Goal: Task Accomplishment & Management: Complete application form

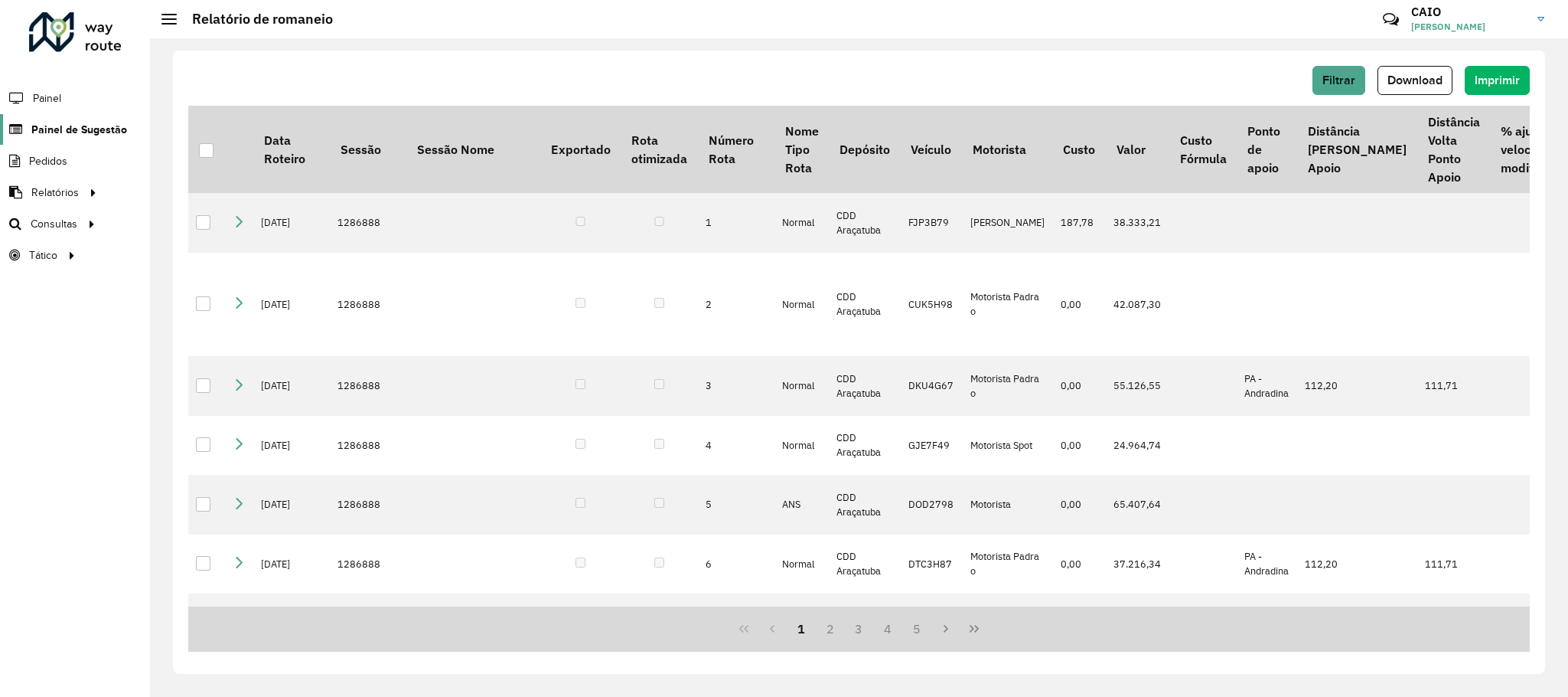
click at [87, 132] on span "Painel de Sugestão" at bounding box center [79, 129] width 96 height 16
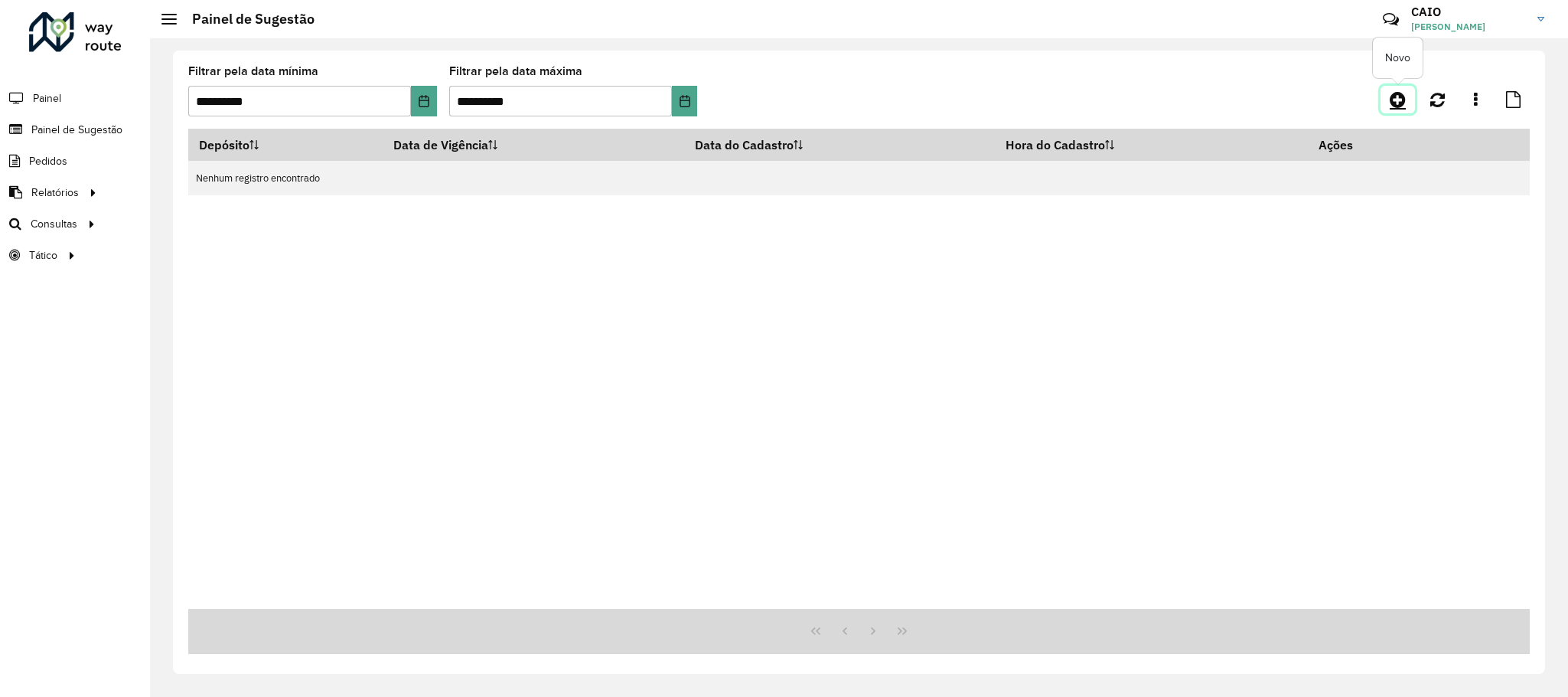
click at [1389, 104] on link at bounding box center [1397, 99] width 34 height 28
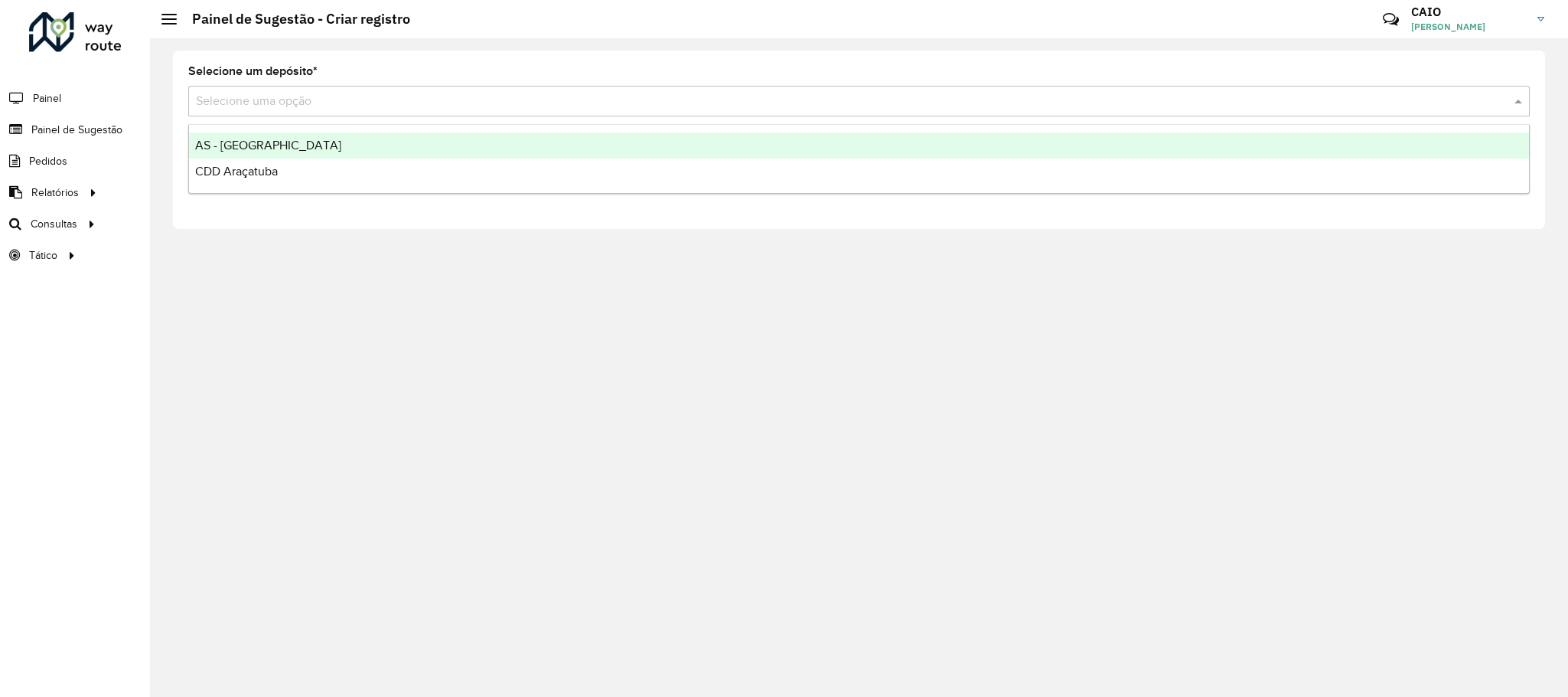
click at [393, 98] on input "text" at bounding box center [844, 102] width 1296 height 18
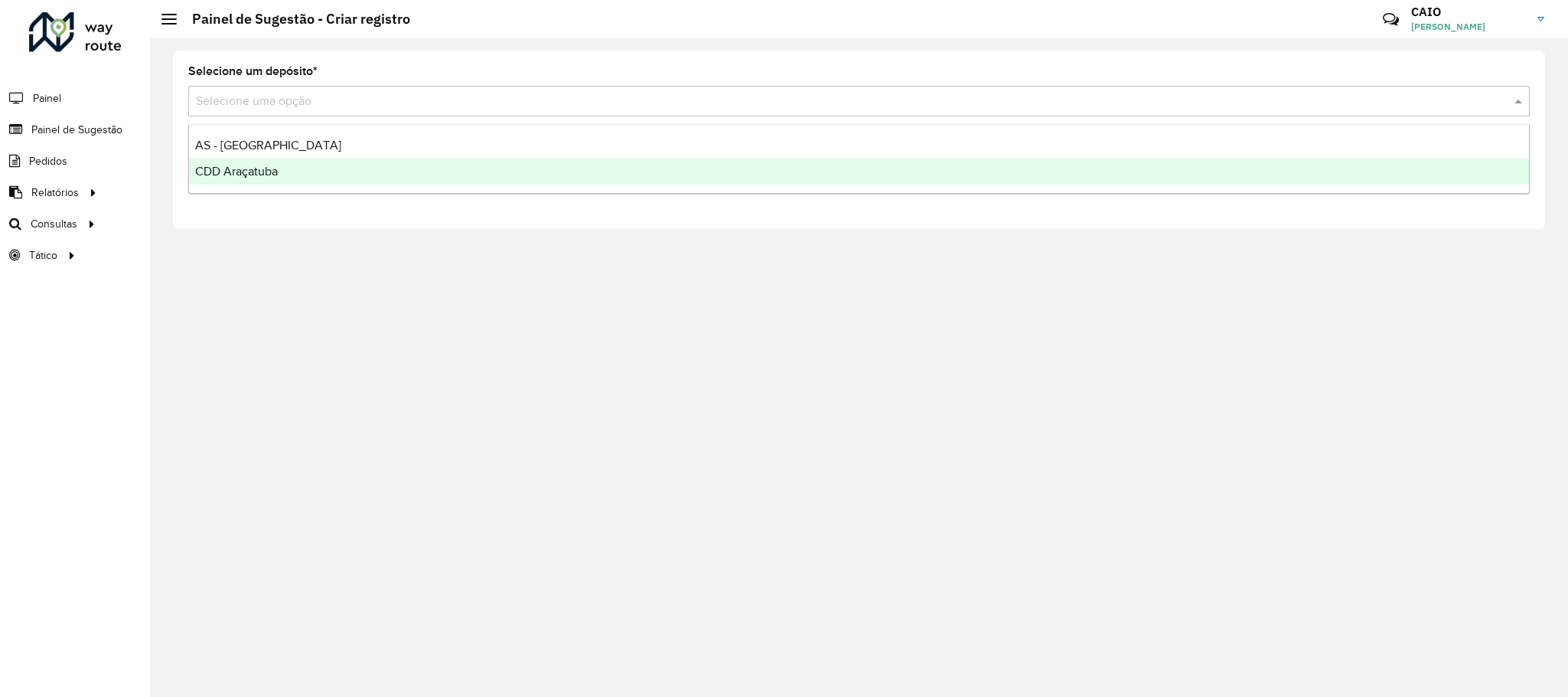
click at [315, 175] on div "CDD Araçatuba" at bounding box center [859, 171] width 1340 height 26
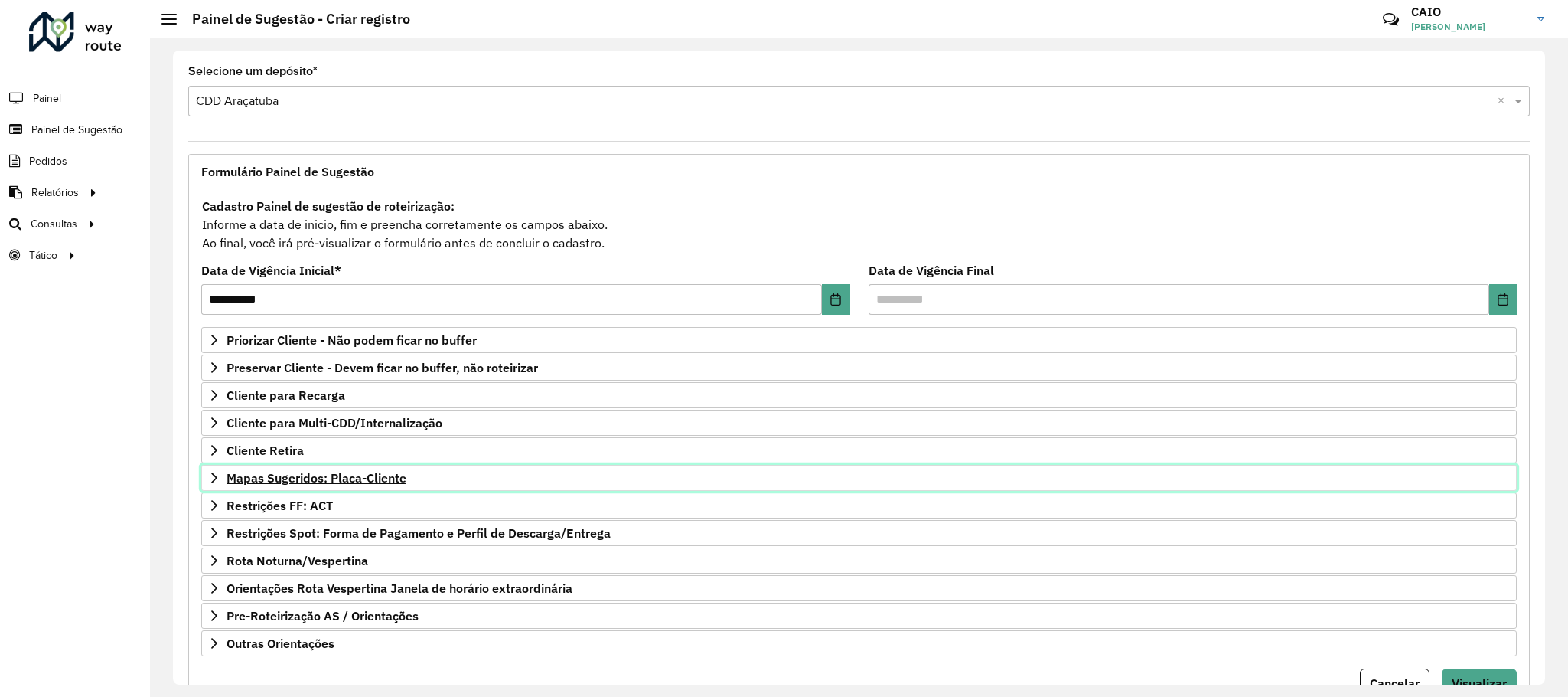
click at [386, 479] on span "Mapas Sugeridos: Placa-Cliente" at bounding box center [316, 477] width 179 height 12
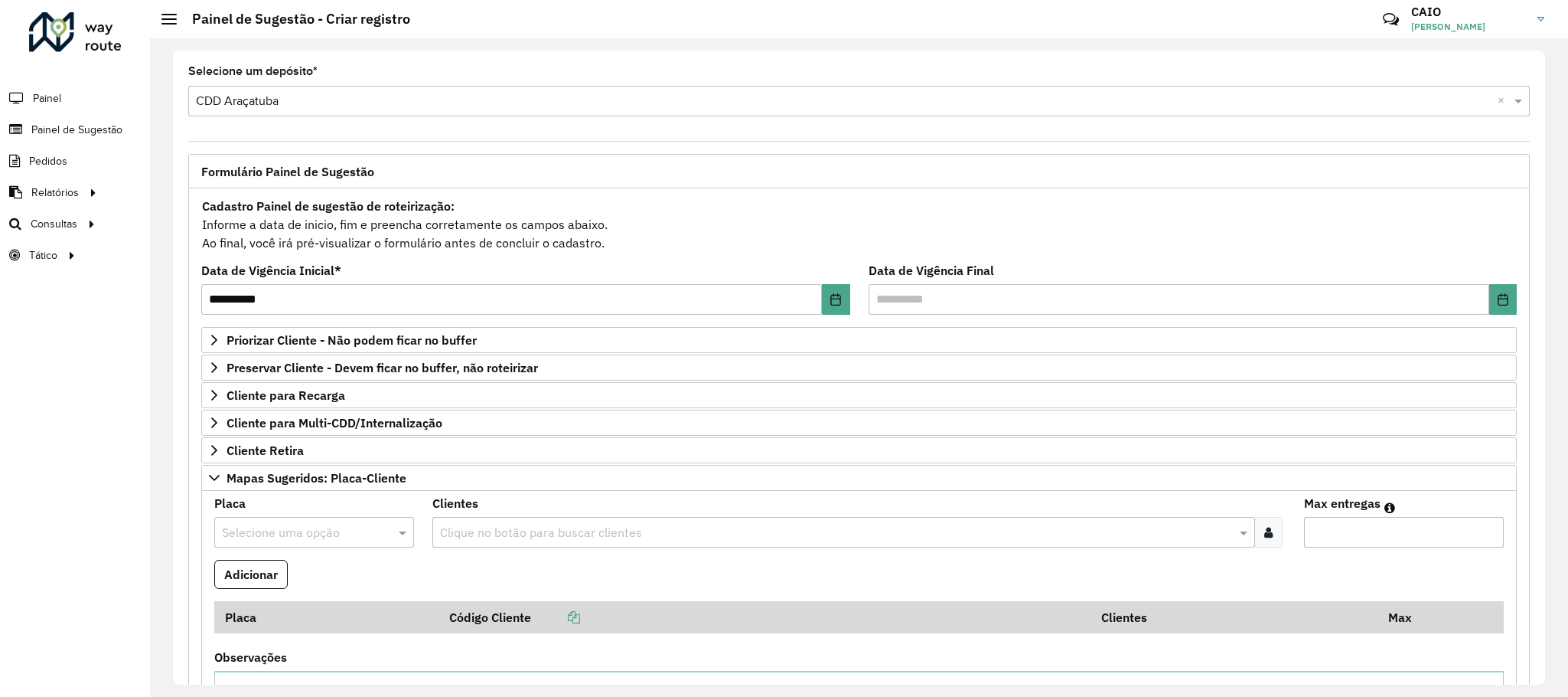
click at [288, 521] on div "Placa Selecione uma opção" at bounding box center [314, 523] width 200 height 50
click at [280, 540] on input "text" at bounding box center [298, 533] width 154 height 18
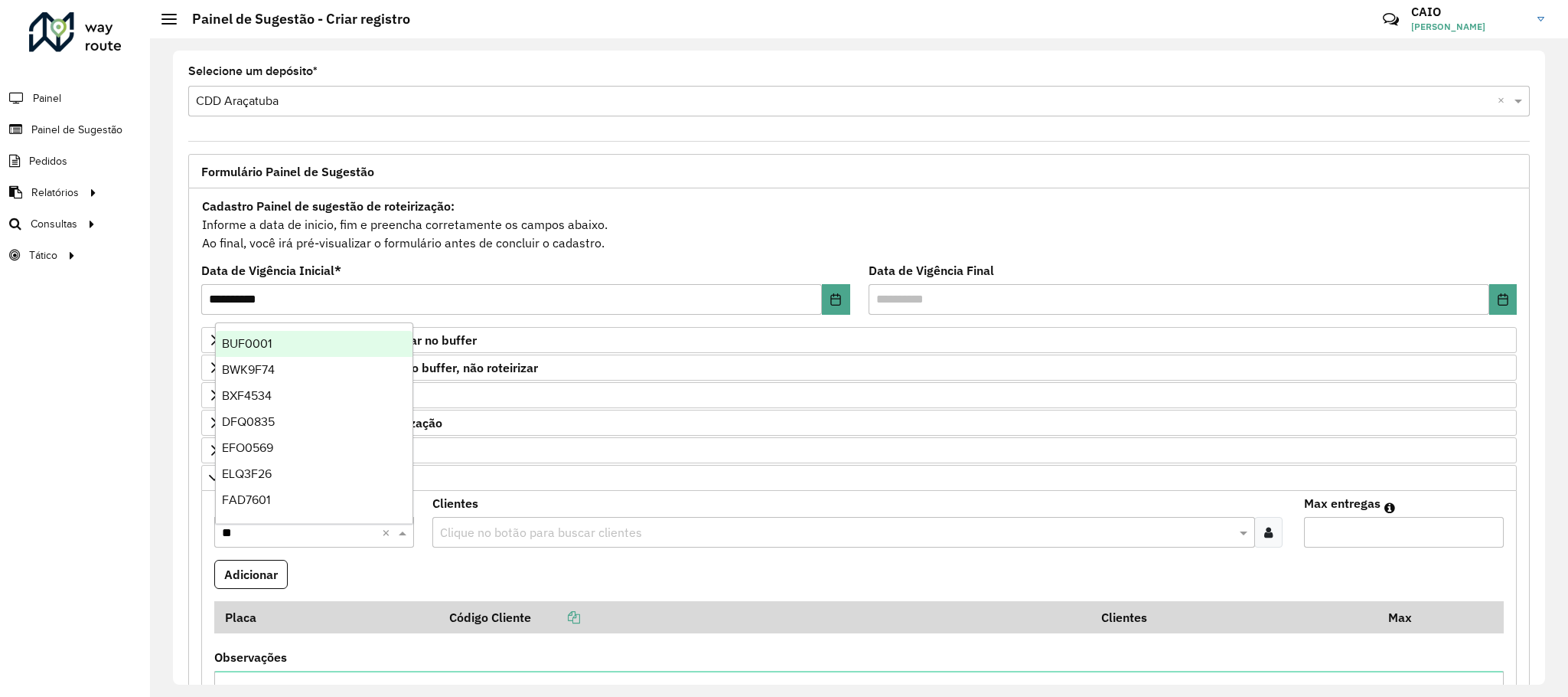
type input "***"
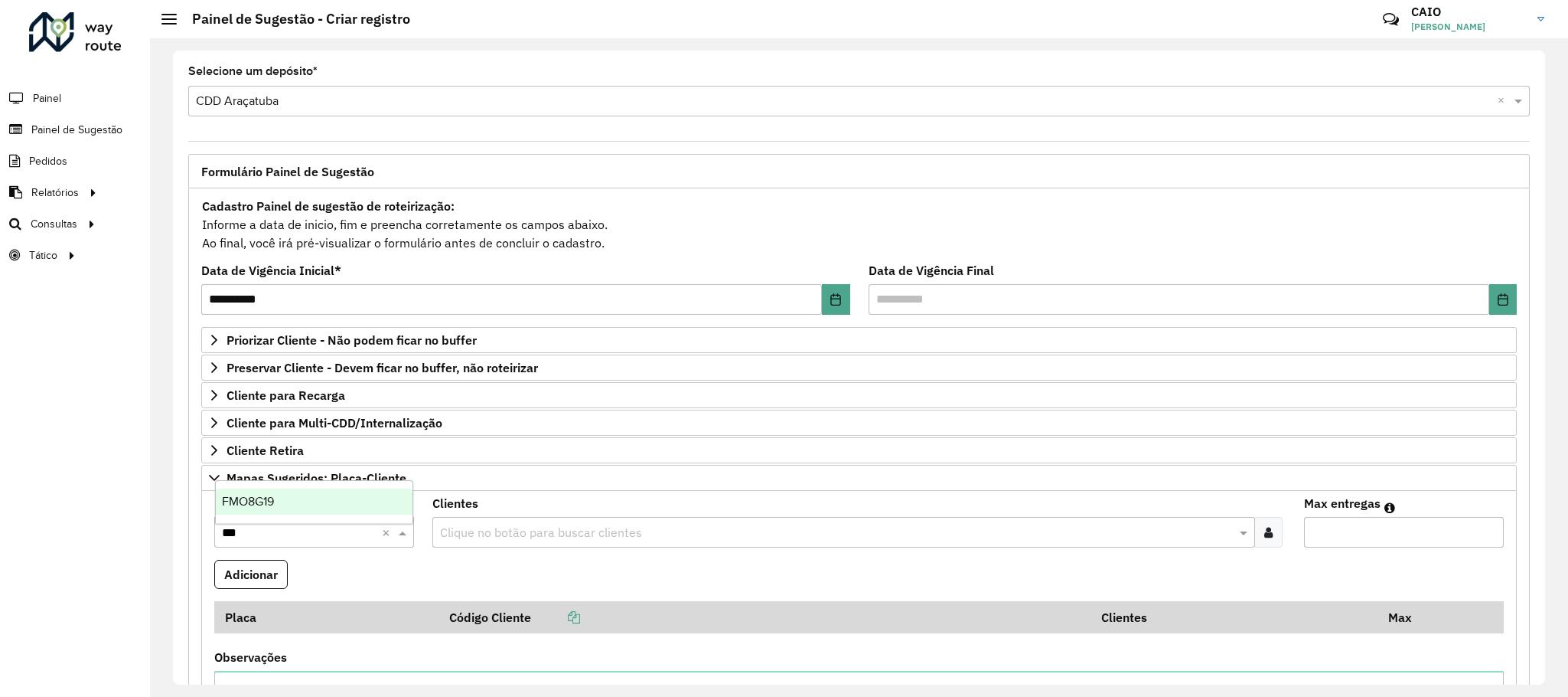
click at [294, 492] on div "FMO8G19" at bounding box center [315, 502] width 198 height 26
click at [519, 548] on div "Clique no botão para buscar clientes" at bounding box center [844, 531] width 823 height 30
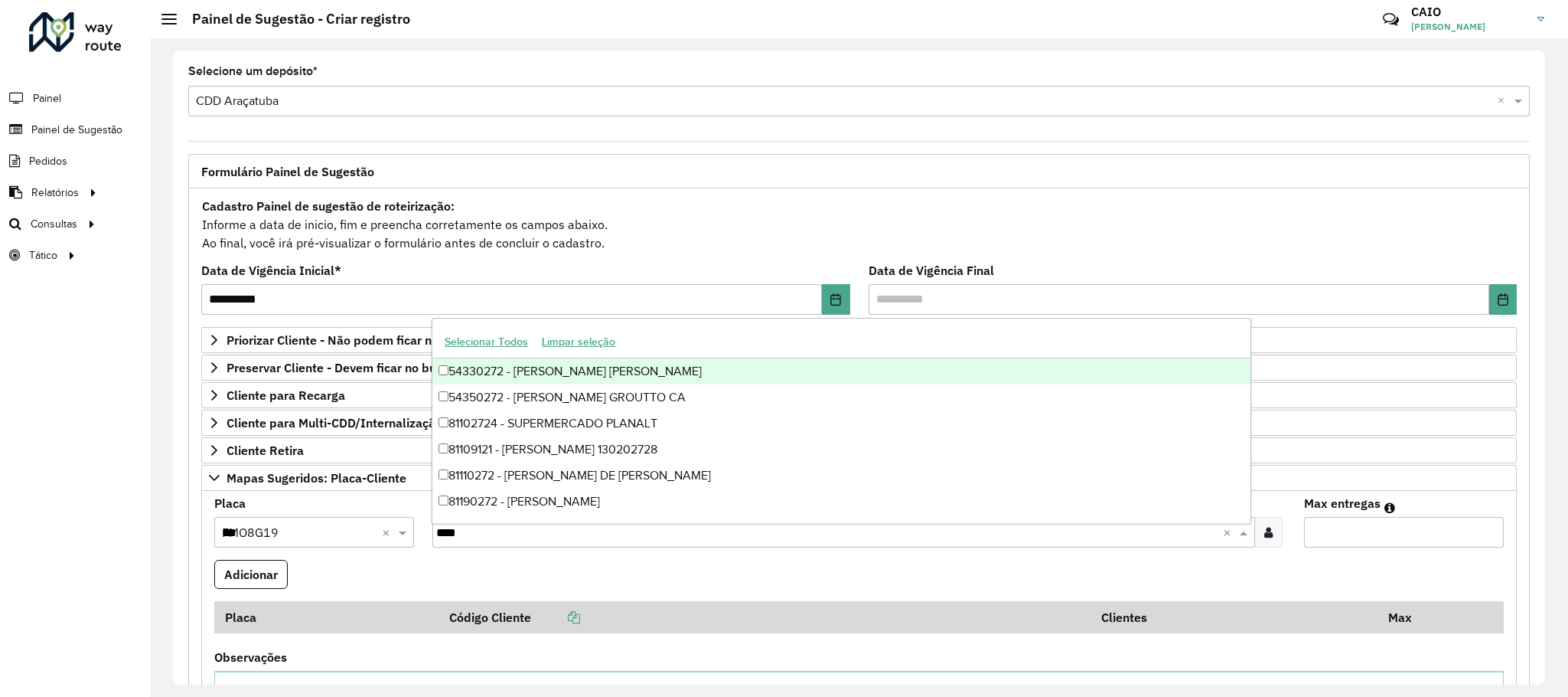
type input "*****"
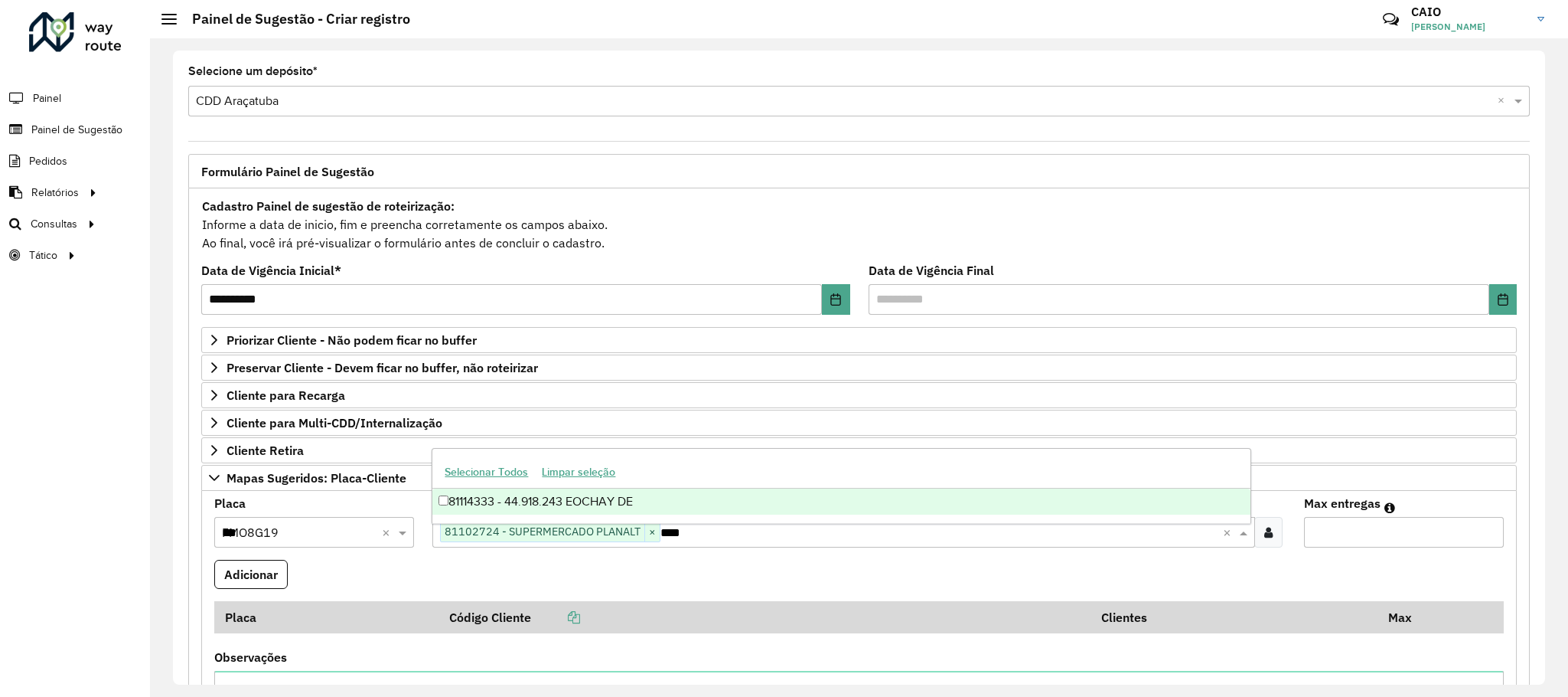
type input "*****"
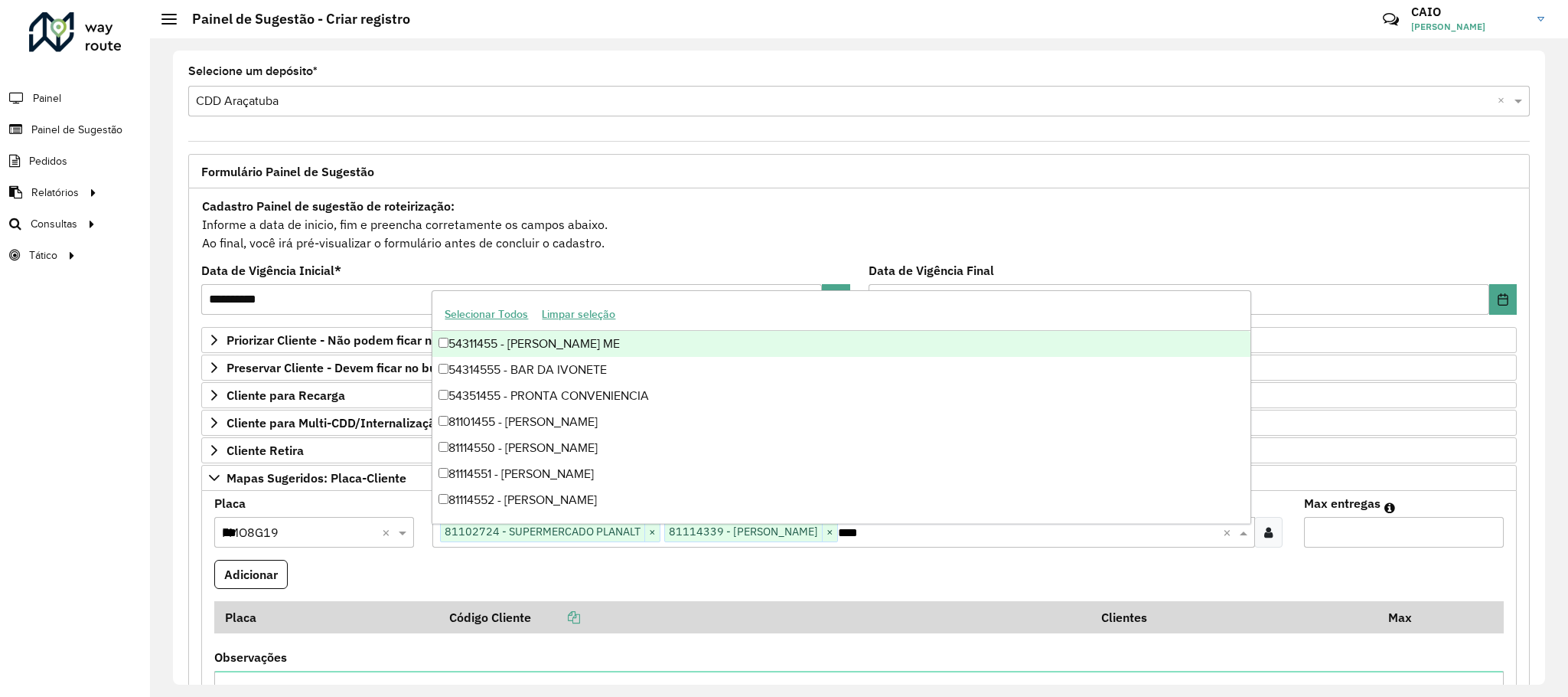
type input "*****"
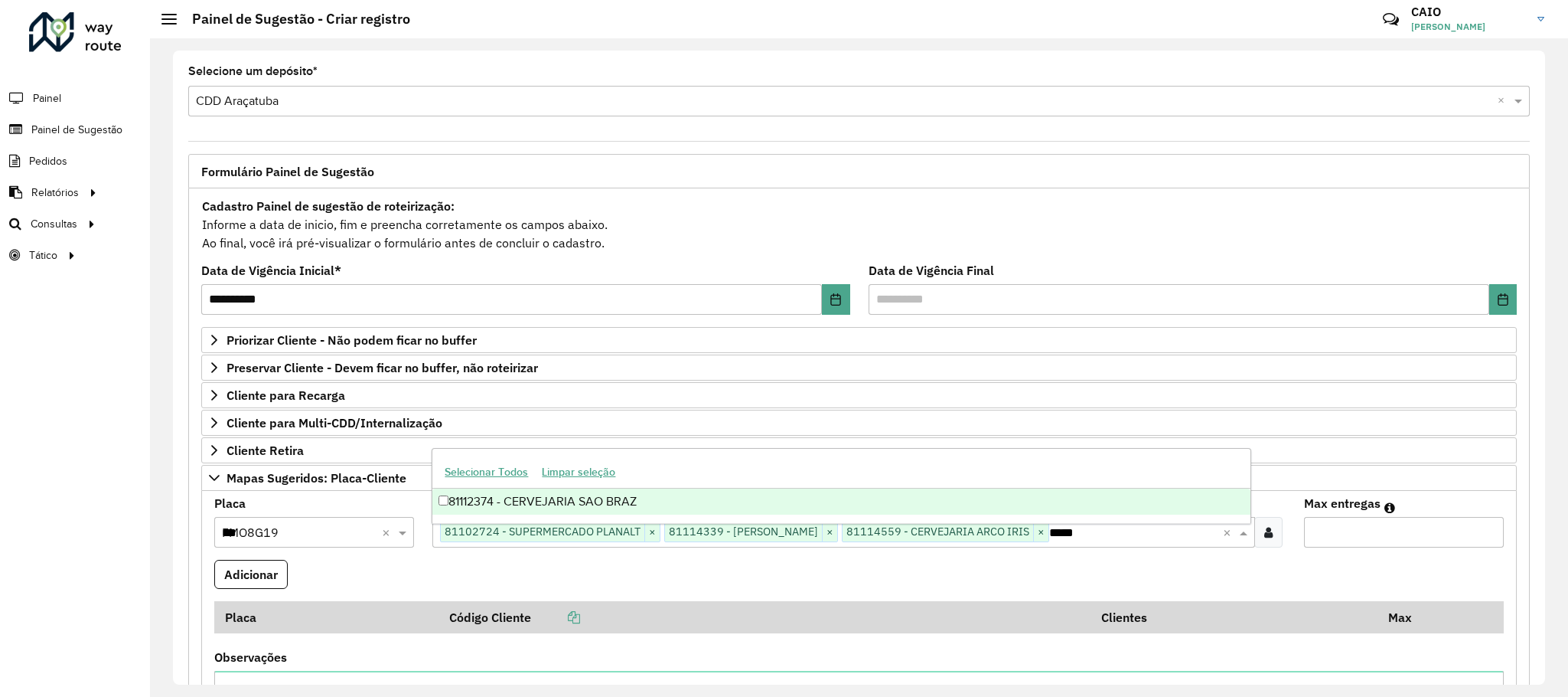
click at [559, 505] on div "81112374 - CERVEJARIA SAO BRAZ" at bounding box center [841, 502] width 817 height 26
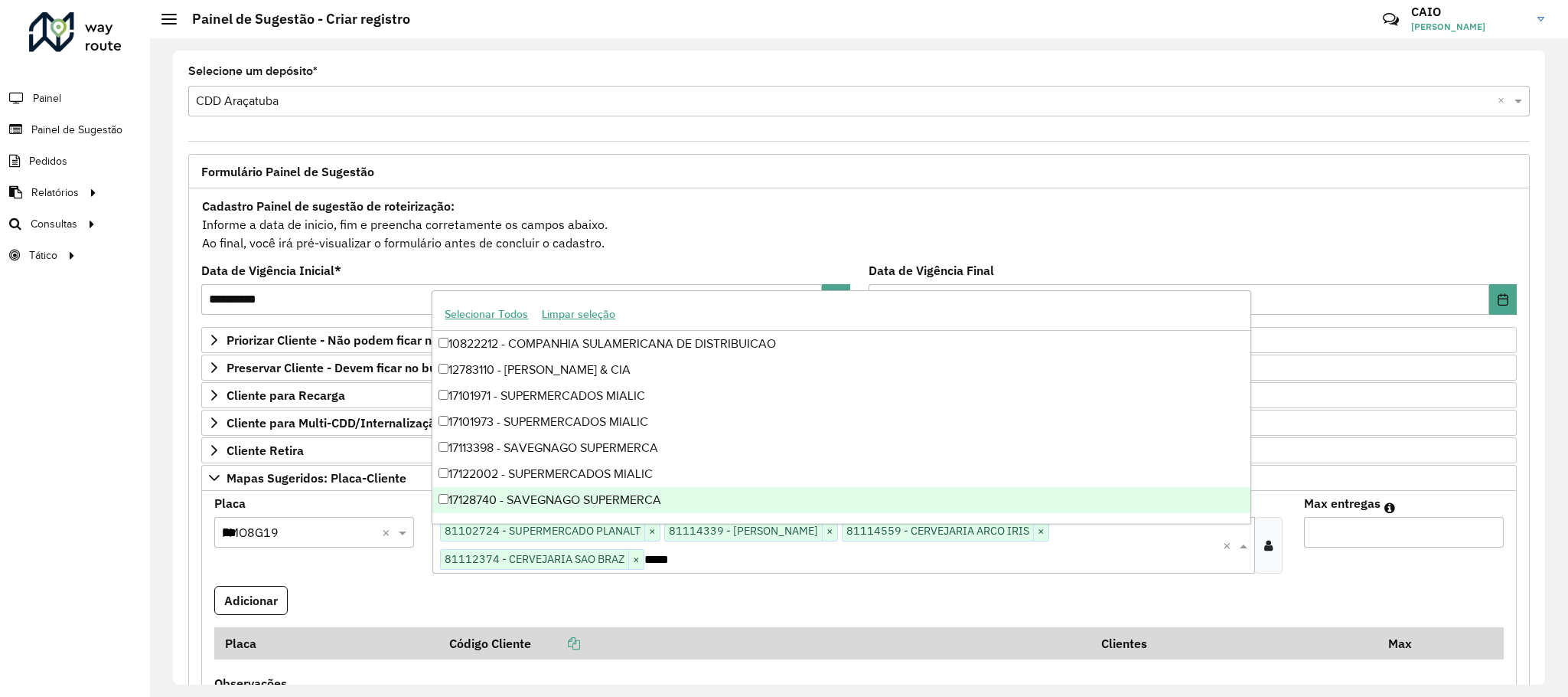
click at [1497, 538] on input "Max entregas" at bounding box center [1403, 531] width 200 height 30
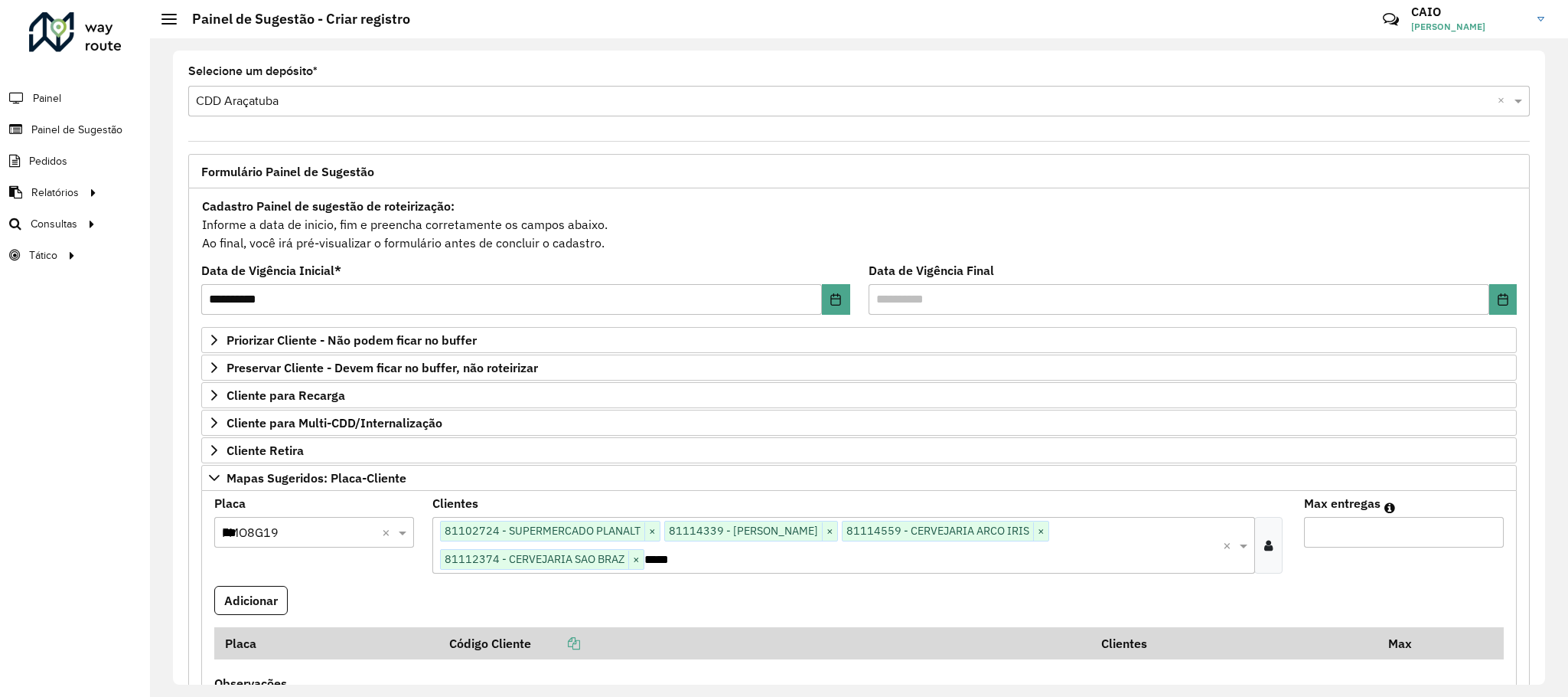
click at [1474, 530] on input "Max entregas" at bounding box center [1403, 531] width 200 height 30
drag, startPoint x: 1474, startPoint y: 530, endPoint x: 1483, endPoint y: 531, distance: 9.1
click at [1475, 530] on input "Max entregas" at bounding box center [1403, 531] width 200 height 30
click at [1483, 531] on input "*" at bounding box center [1403, 531] width 200 height 30
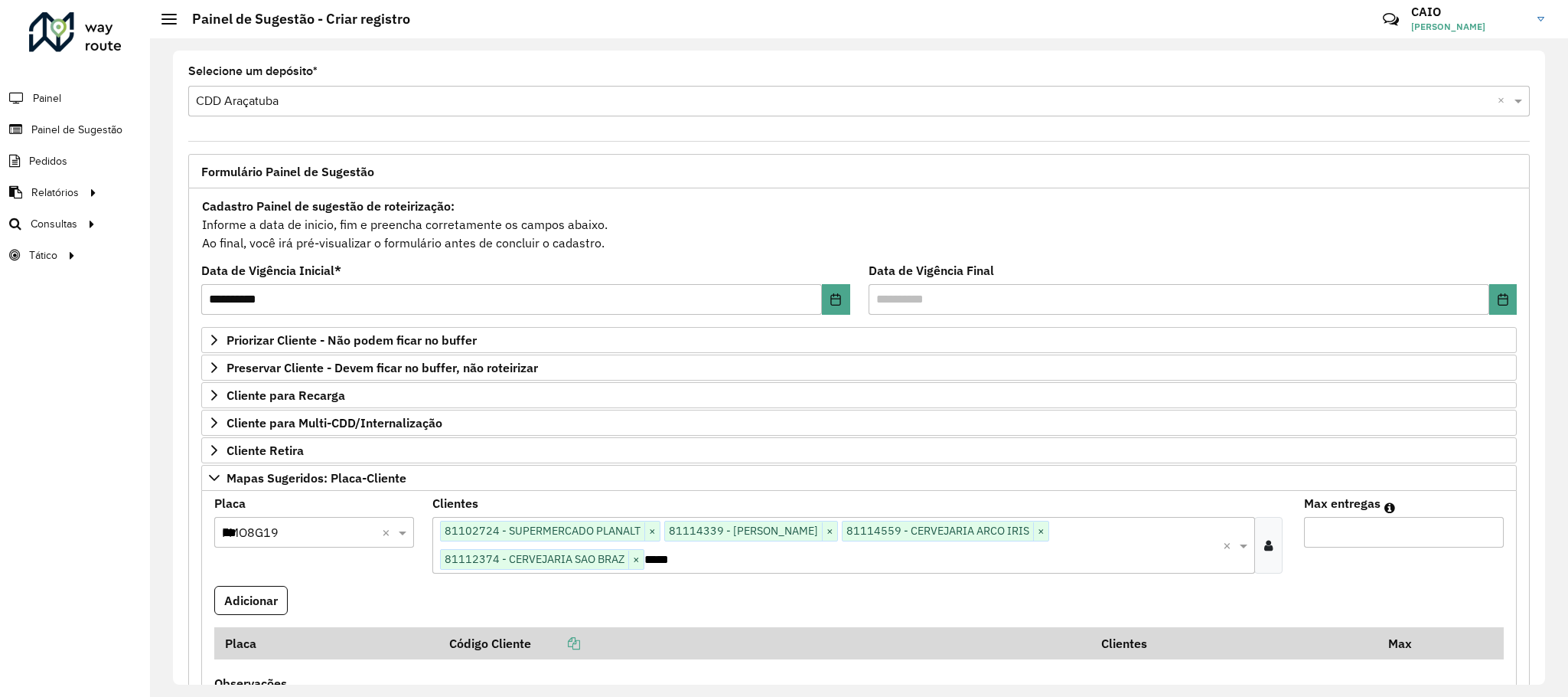
click at [1483, 531] on input "*" at bounding box center [1403, 531] width 200 height 30
type input "*"
click at [1483, 531] on input "*" at bounding box center [1403, 531] width 200 height 30
click at [256, 596] on button "Adicionar" at bounding box center [251, 600] width 74 height 29
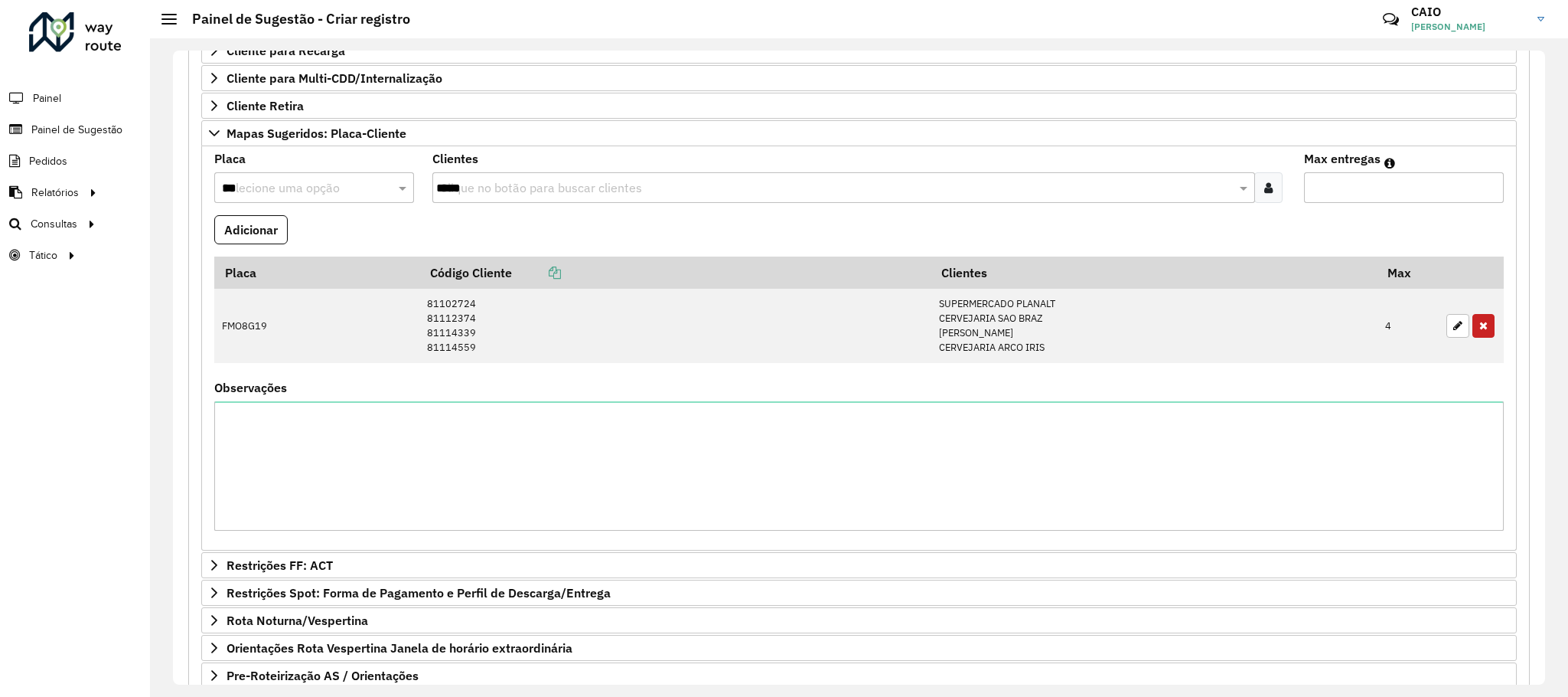
scroll to position [484, 0]
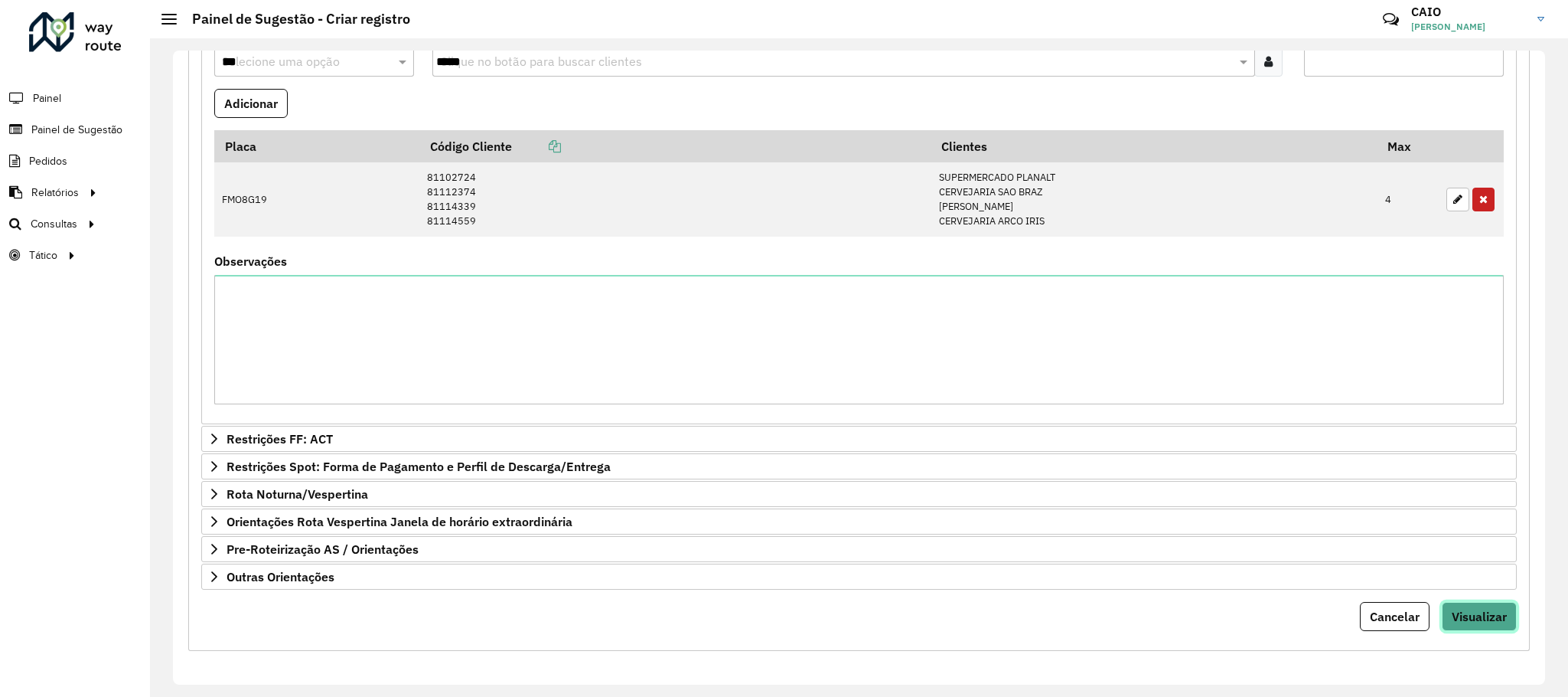
click at [1462, 611] on span "Visualizar" at bounding box center [1480, 616] width 55 height 16
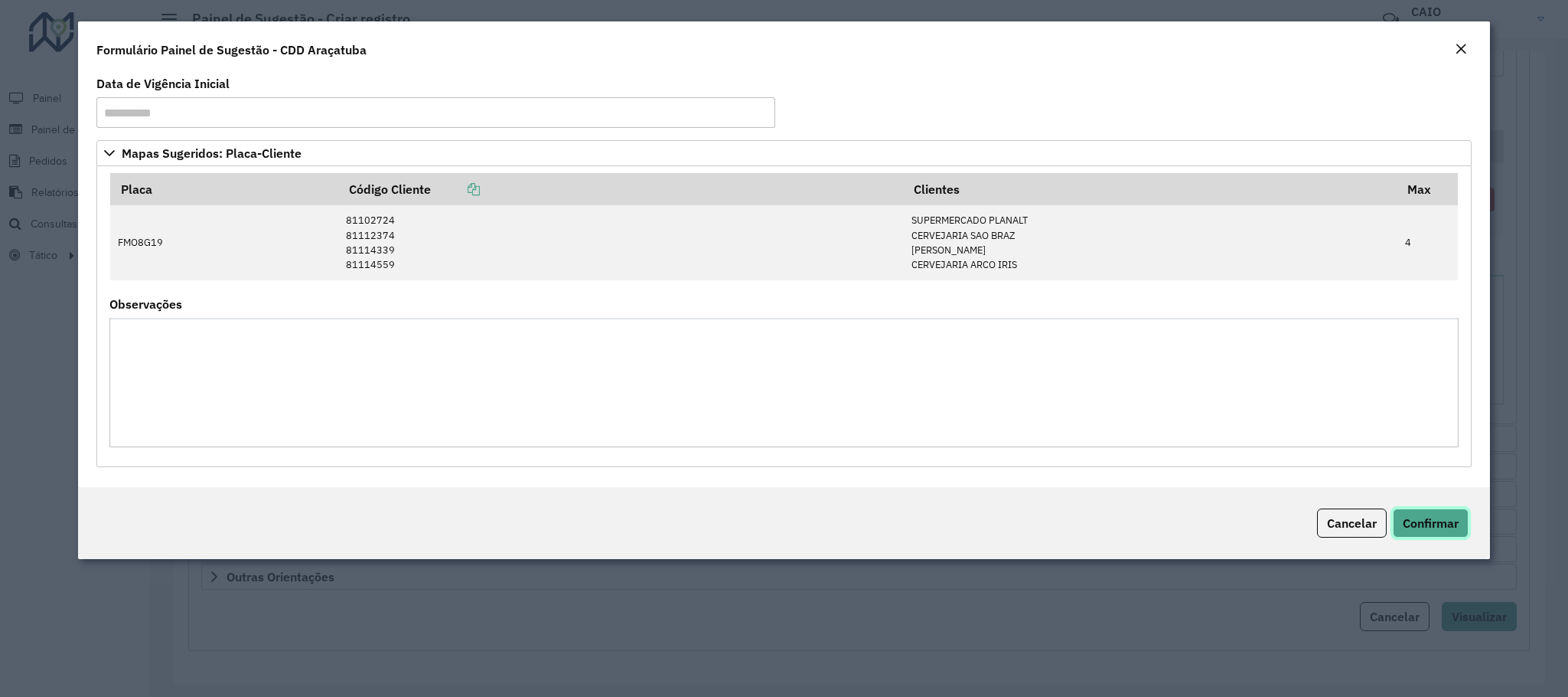
click at [1428, 512] on button "Confirmar" at bounding box center [1431, 523] width 75 height 29
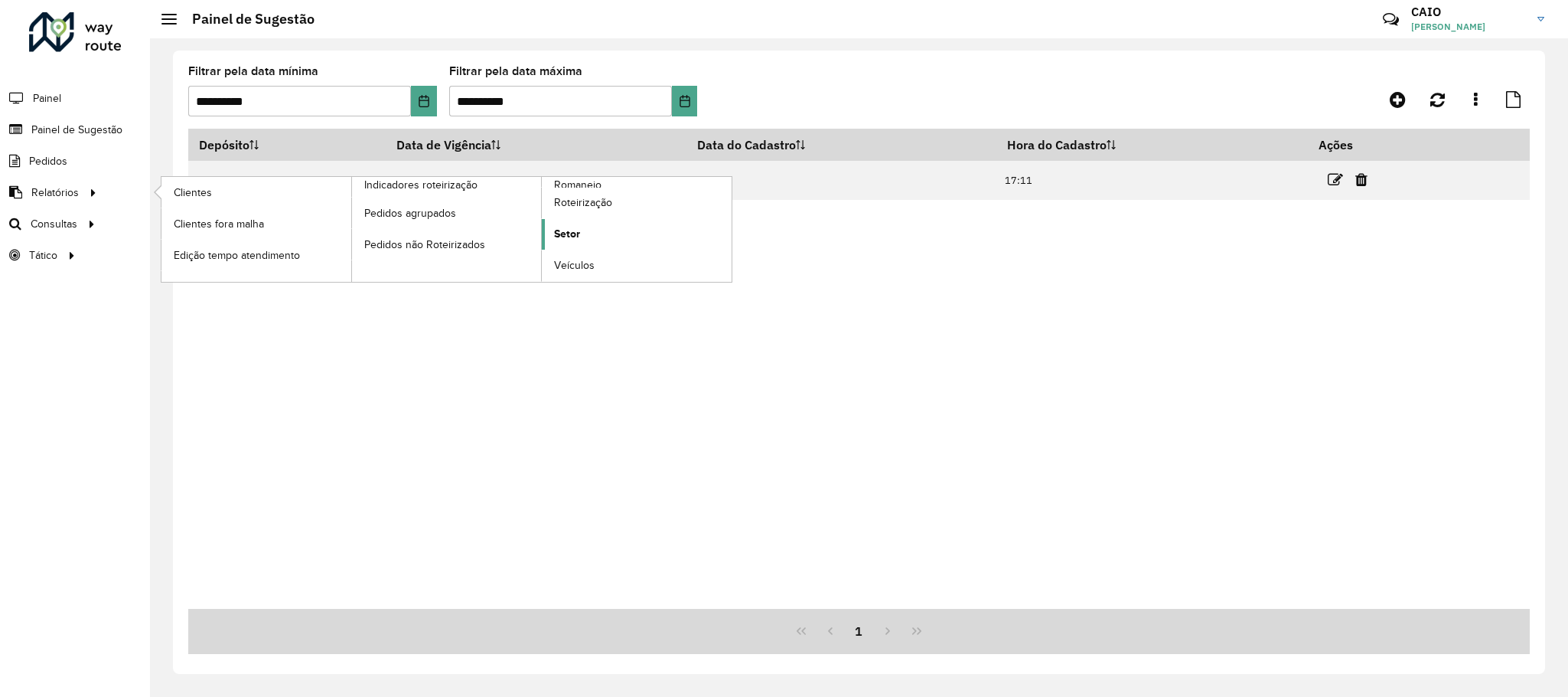
click at [650, 238] on link "Setor" at bounding box center [637, 234] width 190 height 30
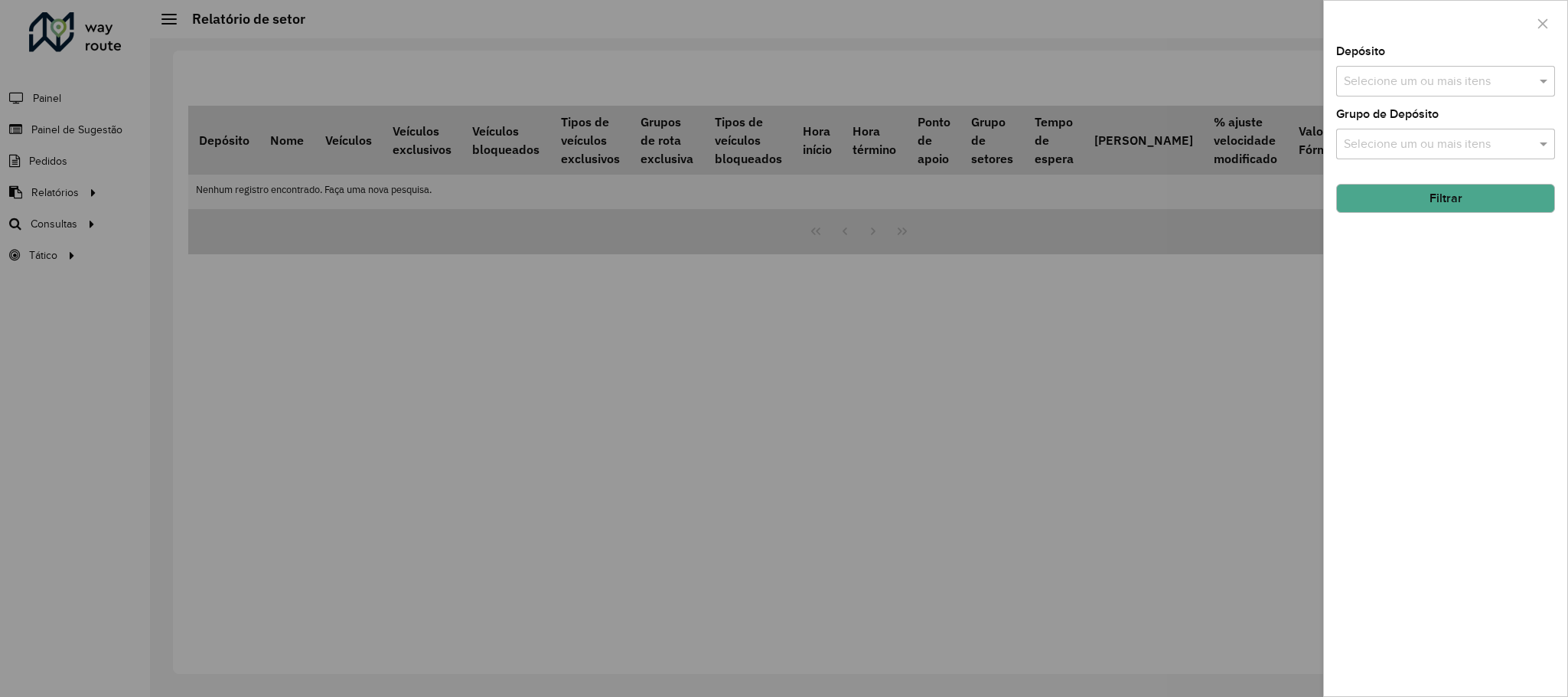
click at [1405, 87] on input "text" at bounding box center [1437, 82] width 196 height 18
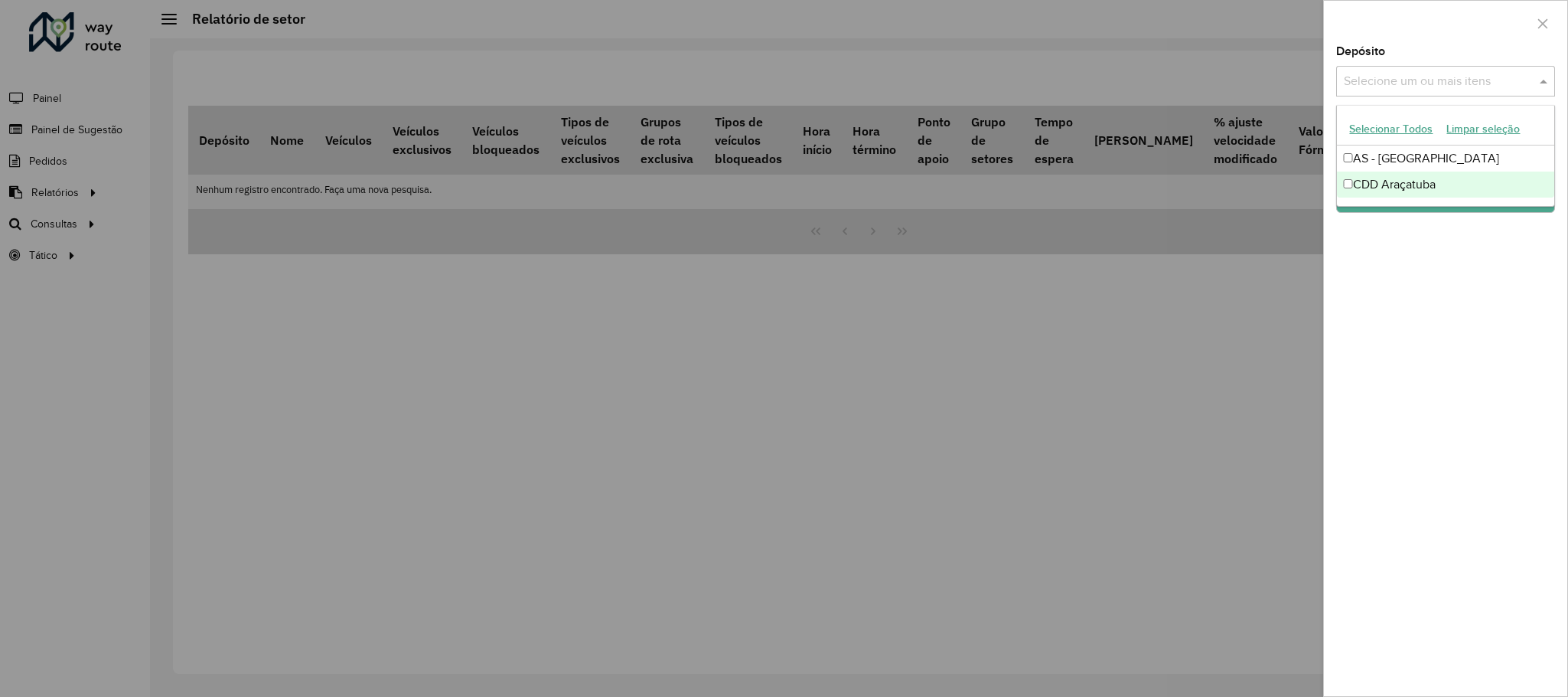
click at [1396, 177] on div "CDD Araçatuba" at bounding box center [1445, 184] width 216 height 26
click at [1389, 251] on div "Depósito Selecione um ou mais itens CDD Araçatuba × × Grupo de Depósito Selecio…" at bounding box center [1446, 371] width 243 height 650
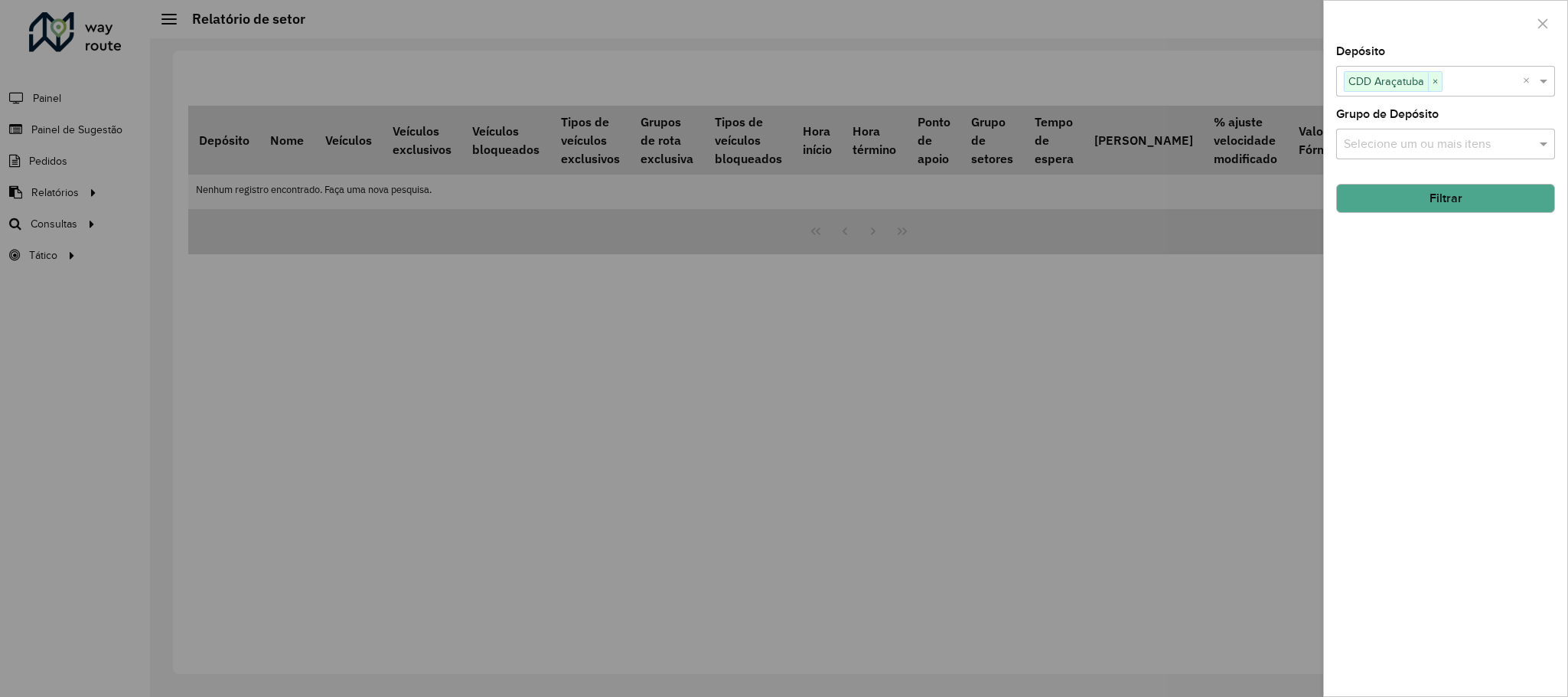
click at [1412, 198] on button "Filtrar" at bounding box center [1446, 199] width 219 height 29
